Goal: Task Accomplishment & Management: Manage account settings

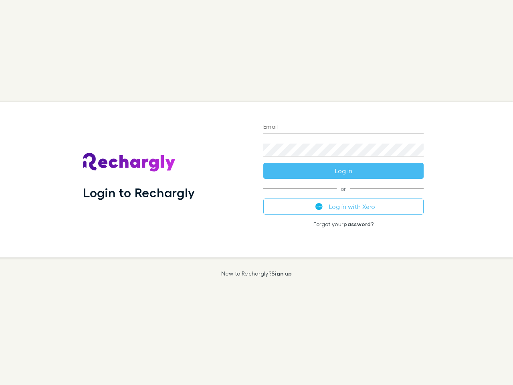
click at [257, 193] on div "Login to Rechargly" at bounding box center [167, 180] width 181 height 156
click at [344, 128] on input "Email" at bounding box center [344, 127] width 160 height 13
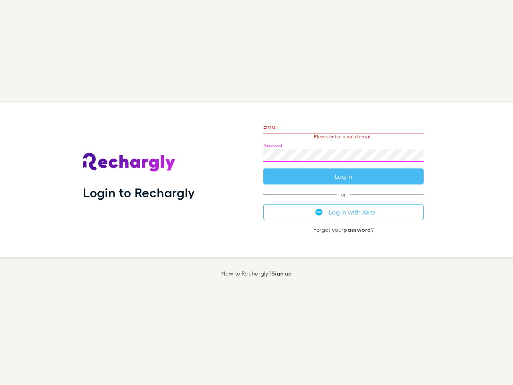
click at [344, 171] on form "Email Please enter a valid email. Password Log in" at bounding box center [344, 150] width 160 height 70
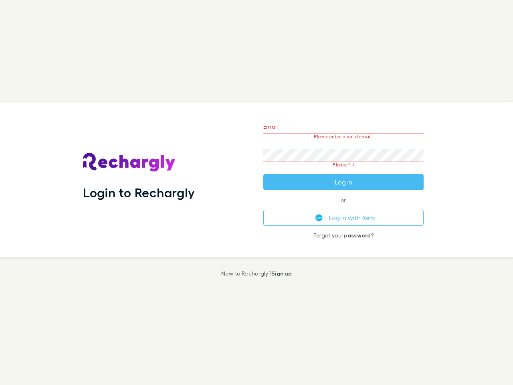
click at [344, 207] on div "Email Please enter a valid email. Password Please fill Log in or Log in with Xe…" at bounding box center [343, 180] width 173 height 156
